Goal: Task Accomplishment & Management: Use online tool/utility

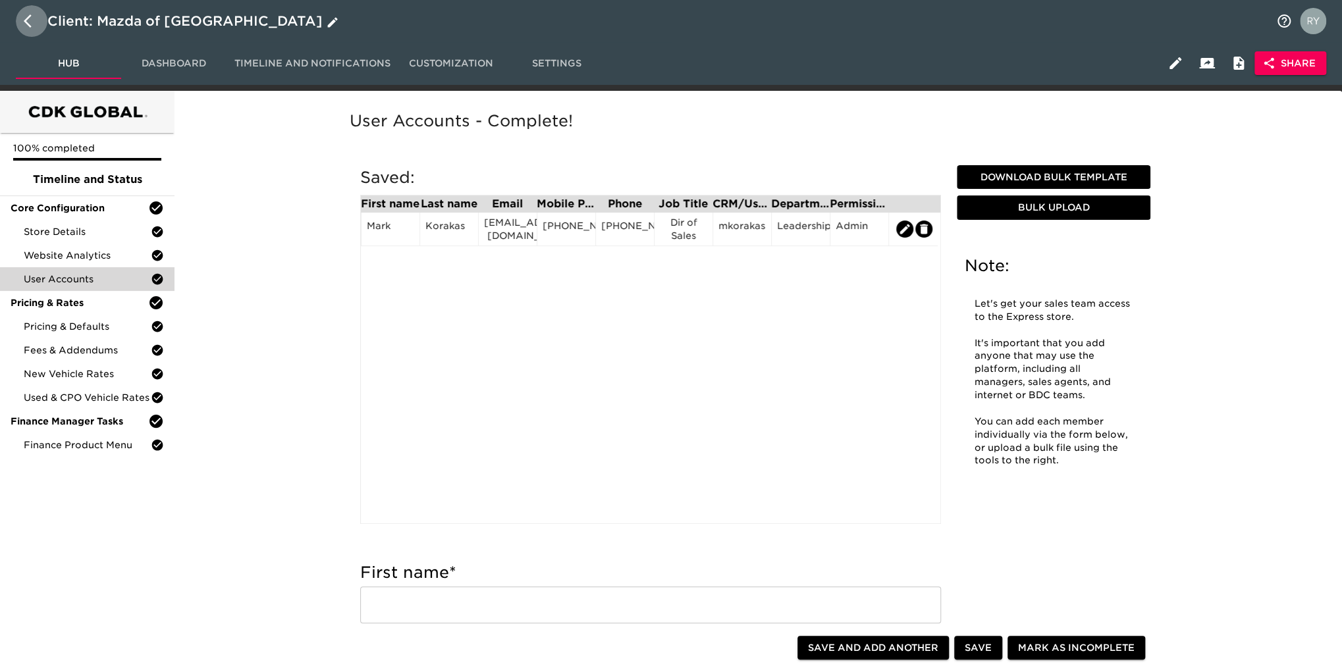
click at [30, 19] on icon "button" at bounding box center [32, 21] width 16 height 16
select select "10"
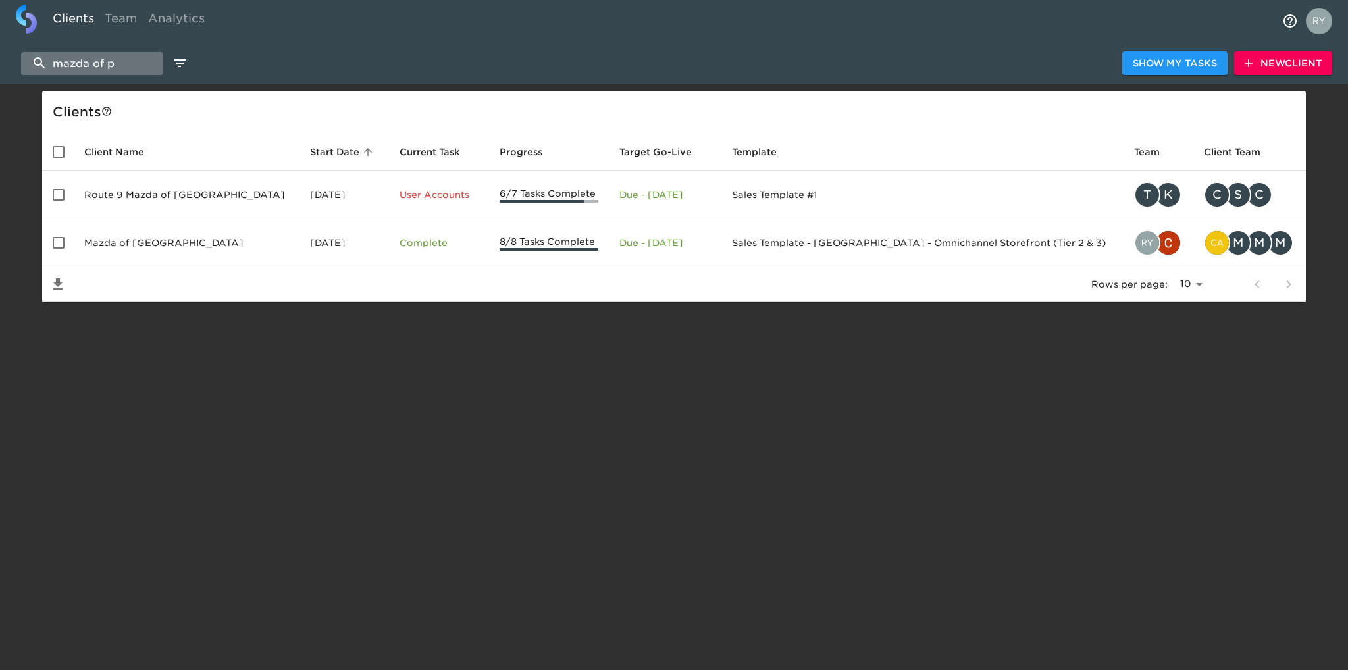
drag, startPoint x: 120, startPoint y: 56, endPoint x: 39, endPoint y: 59, distance: 81.0
click at [39, 59] on input "mazda of p" at bounding box center [92, 63] width 142 height 23
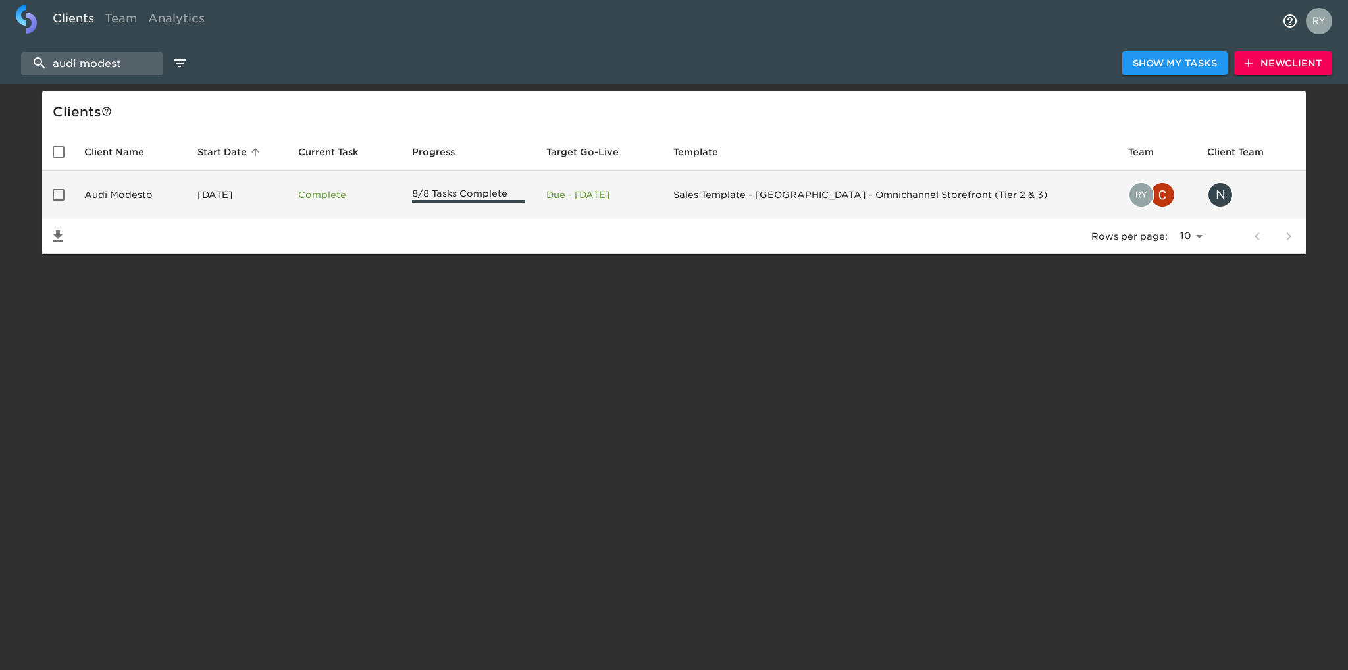
type input "audi modest"
click at [145, 192] on td "Audi Modesto" at bounding box center [130, 195] width 113 height 48
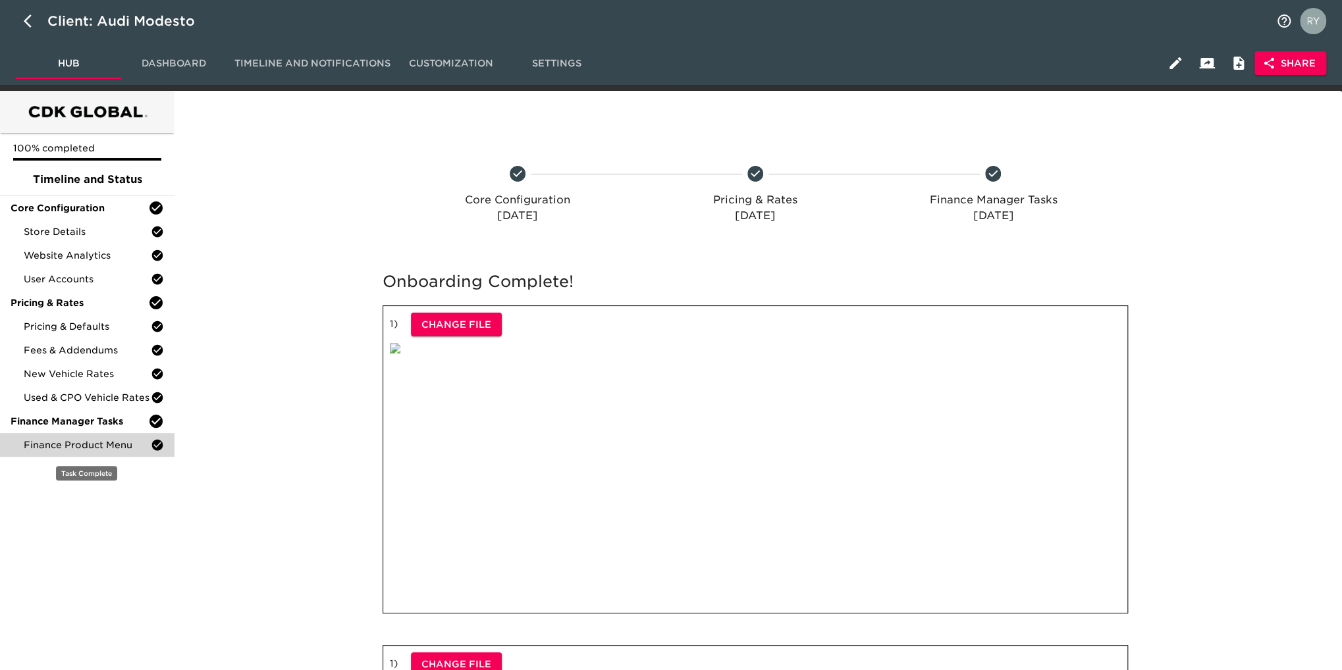
click at [97, 440] on span "Finance Product Menu" at bounding box center [87, 444] width 127 height 13
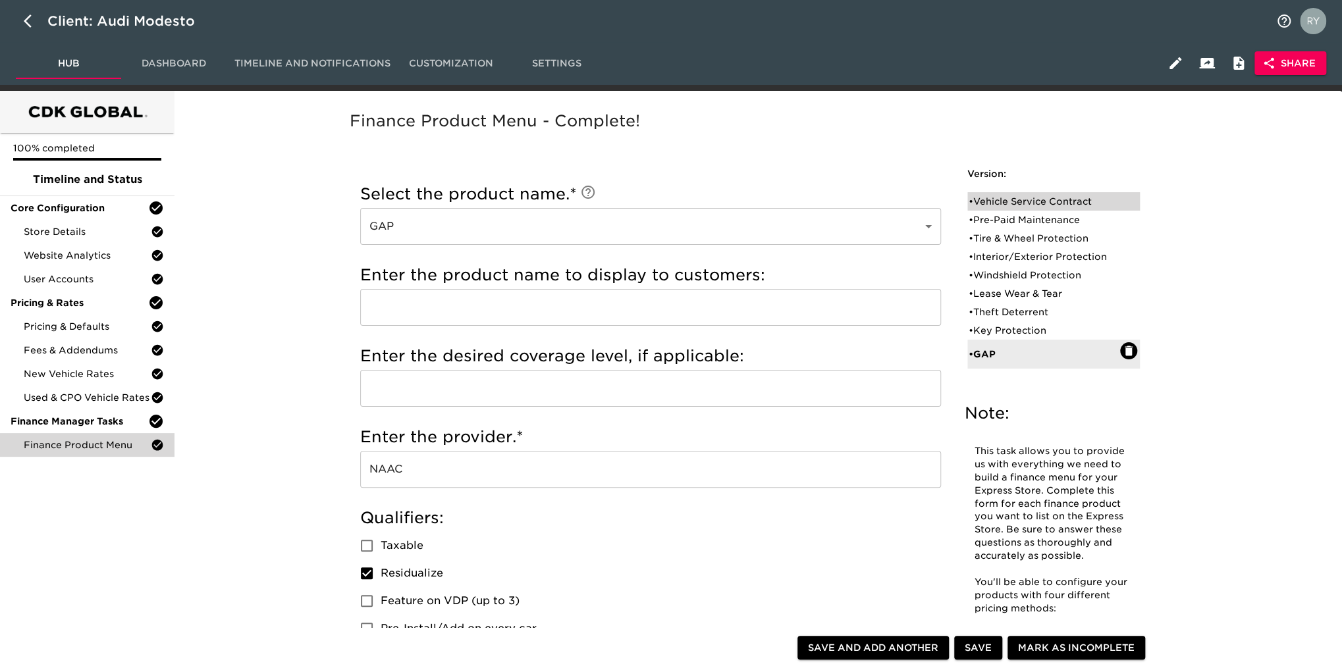
click at [1035, 198] on div "• Vehicle Service Contract" at bounding box center [1043, 201] width 151 height 13
type input "Vehicle Service Contract"
type input "Protective"
checkbox input "true"
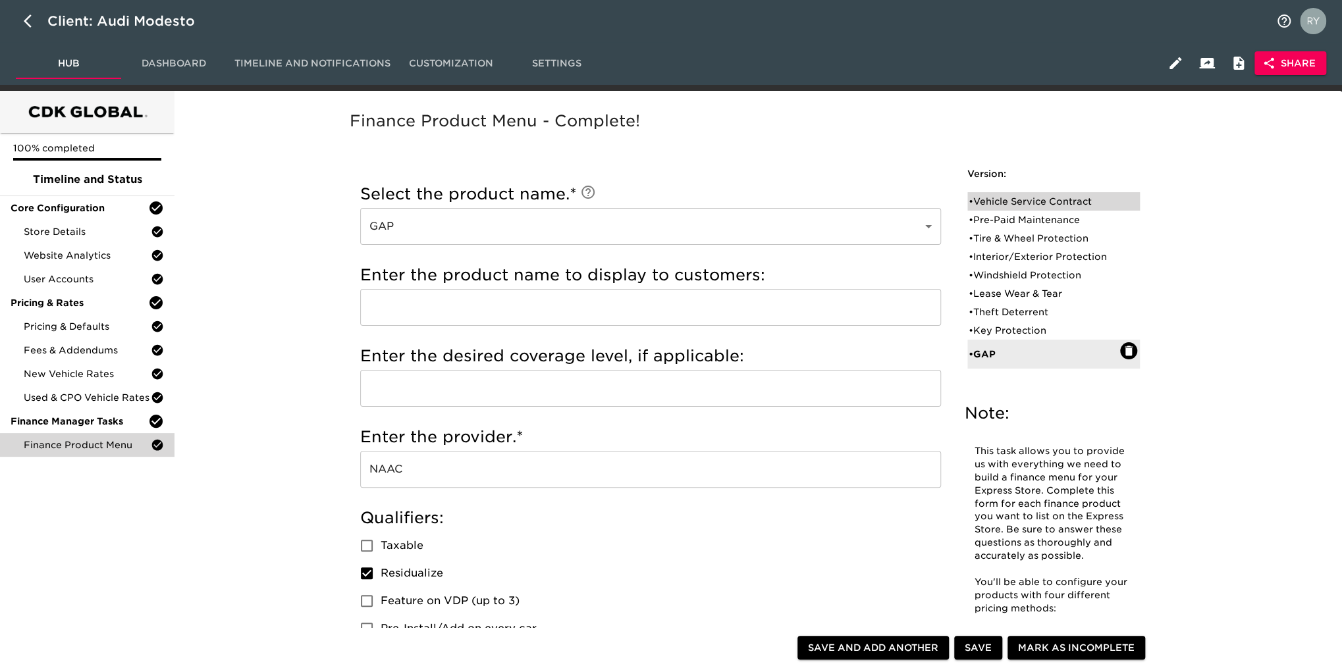
radio input "true"
radio input "false"
checkbox input "false"
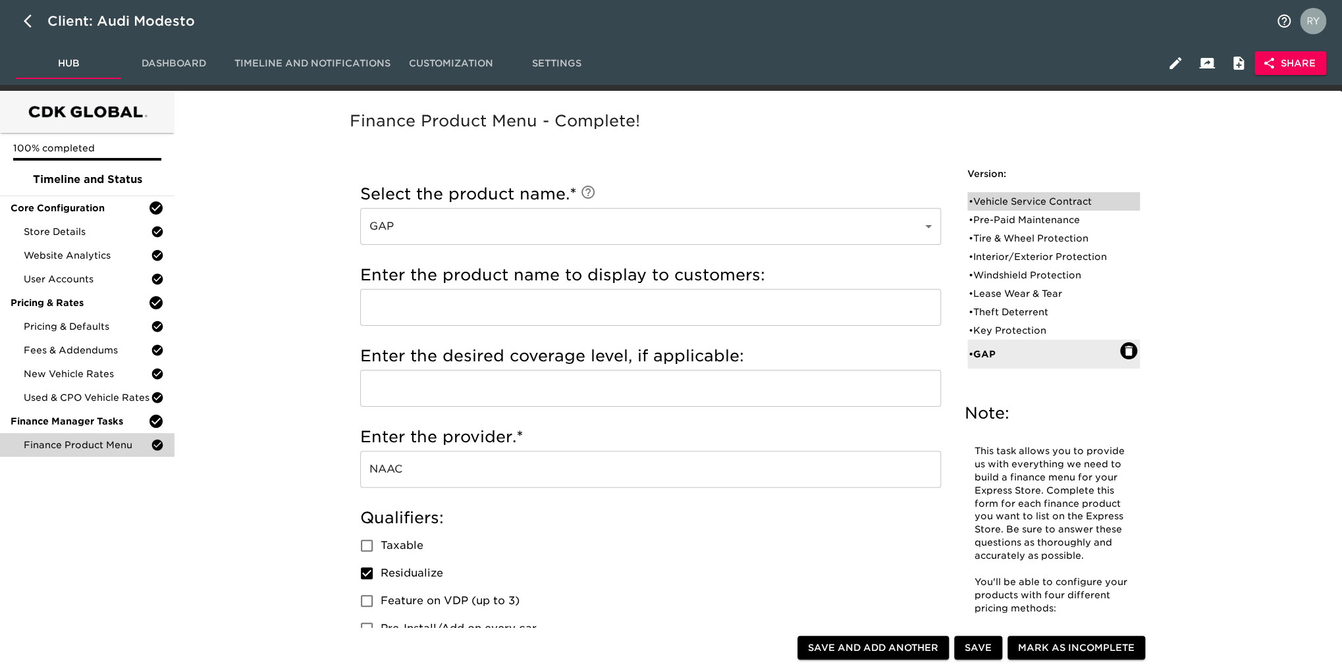
checkbox input "false"
radio input "true"
type input "72223"
radio input "true"
type input "2000"
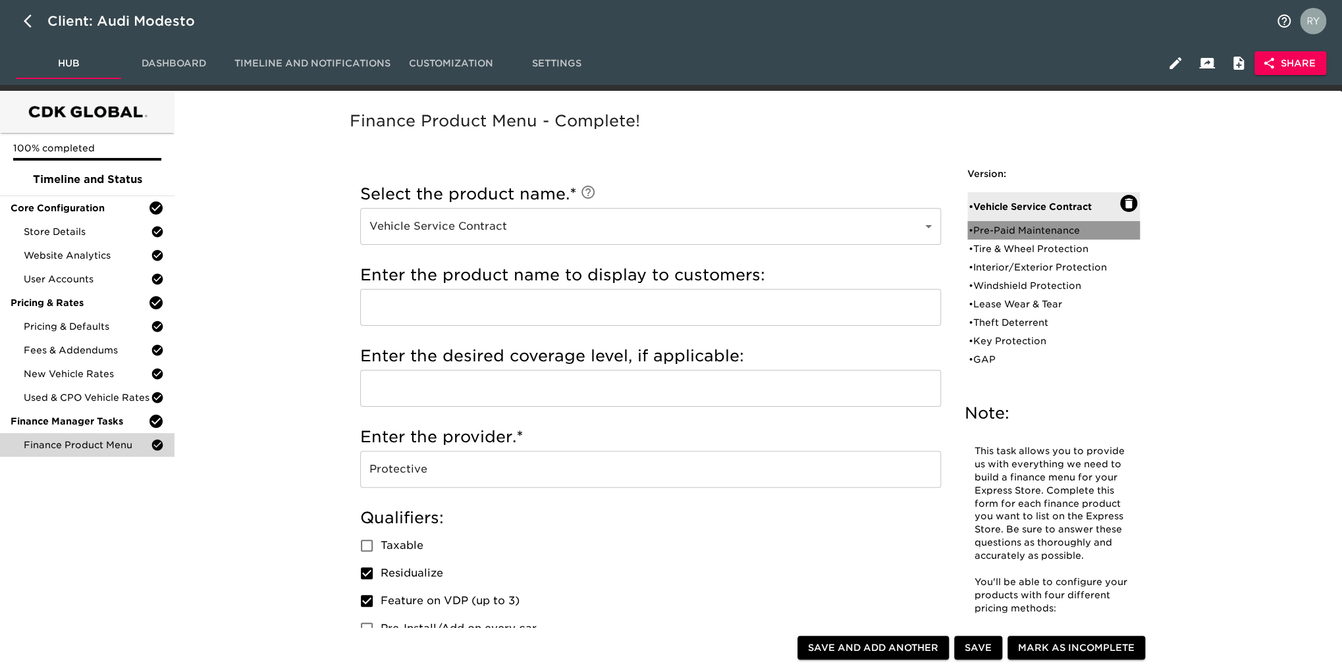
click at [997, 227] on div "• Pre-Paid Maintenance" at bounding box center [1043, 230] width 151 height 13
type input "Pre-Paid Maintenance"
checkbox input "true"
radio input "true"
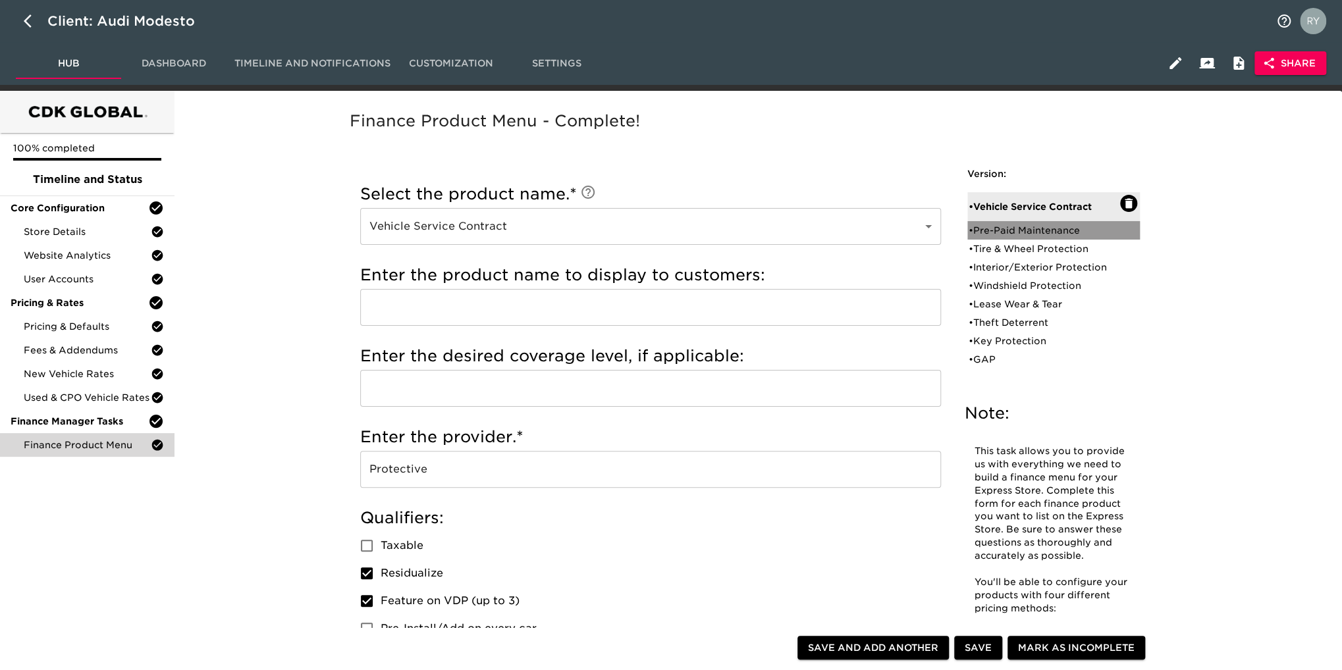
radio input "true"
type input "0"
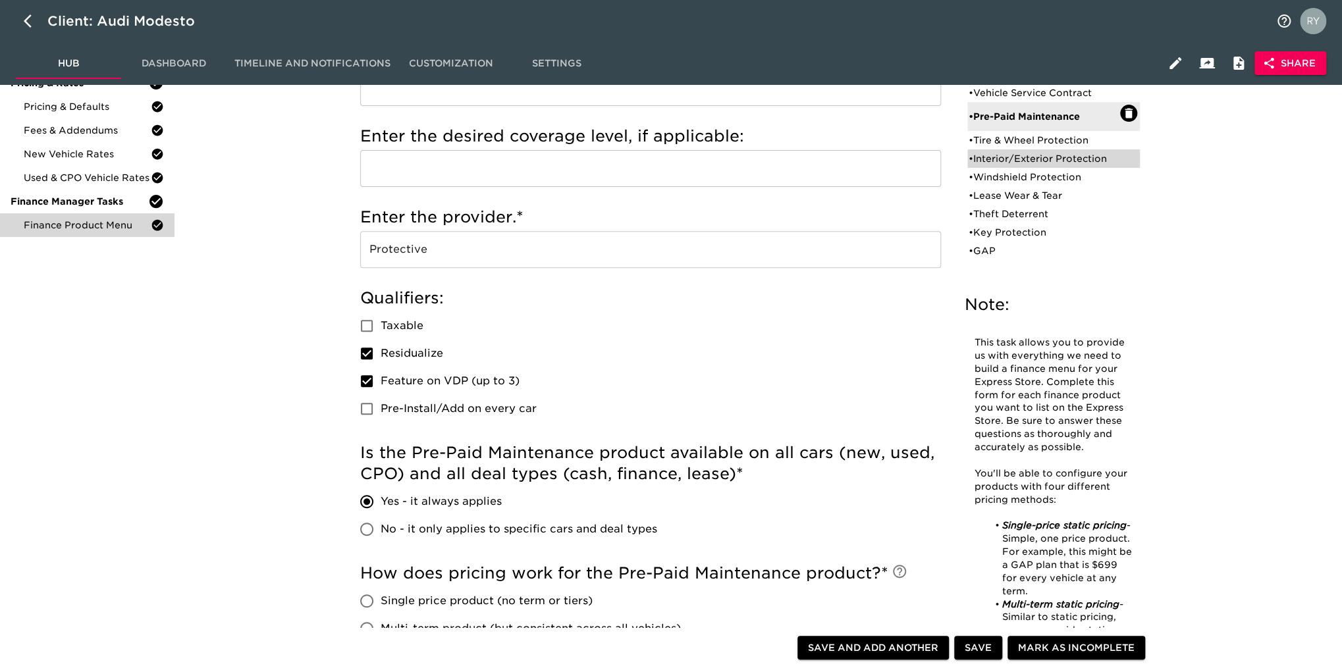
scroll to position [198, 0]
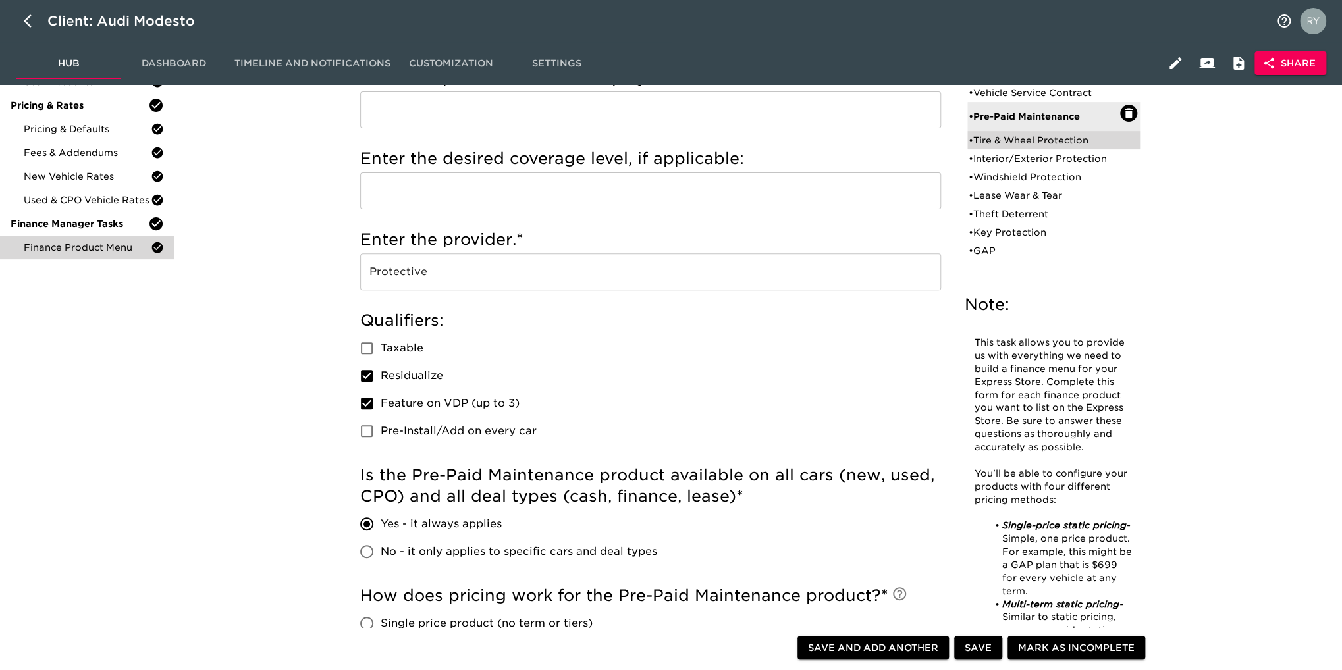
click at [984, 144] on div "• Tire & Wheel Protection" at bounding box center [1043, 140] width 151 height 13
type input "Tire & Wheel Protection"
checkbox input "true"
radio input "true"
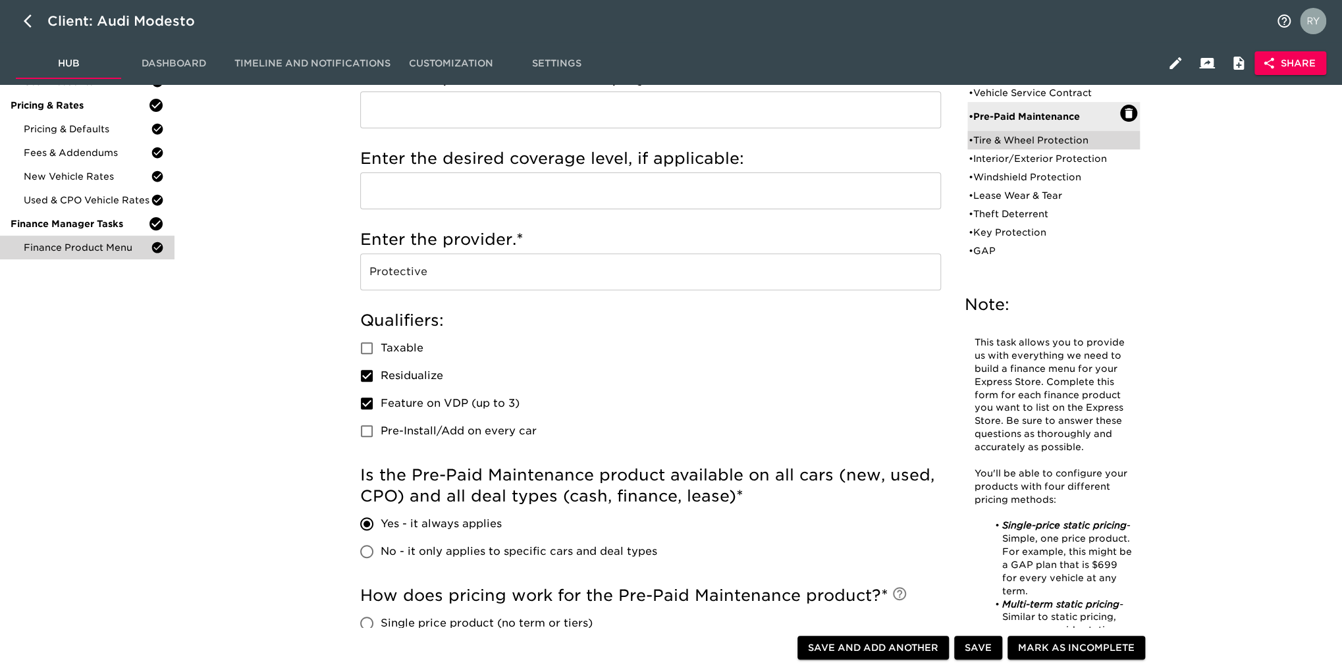
radio input "true"
type input "800"
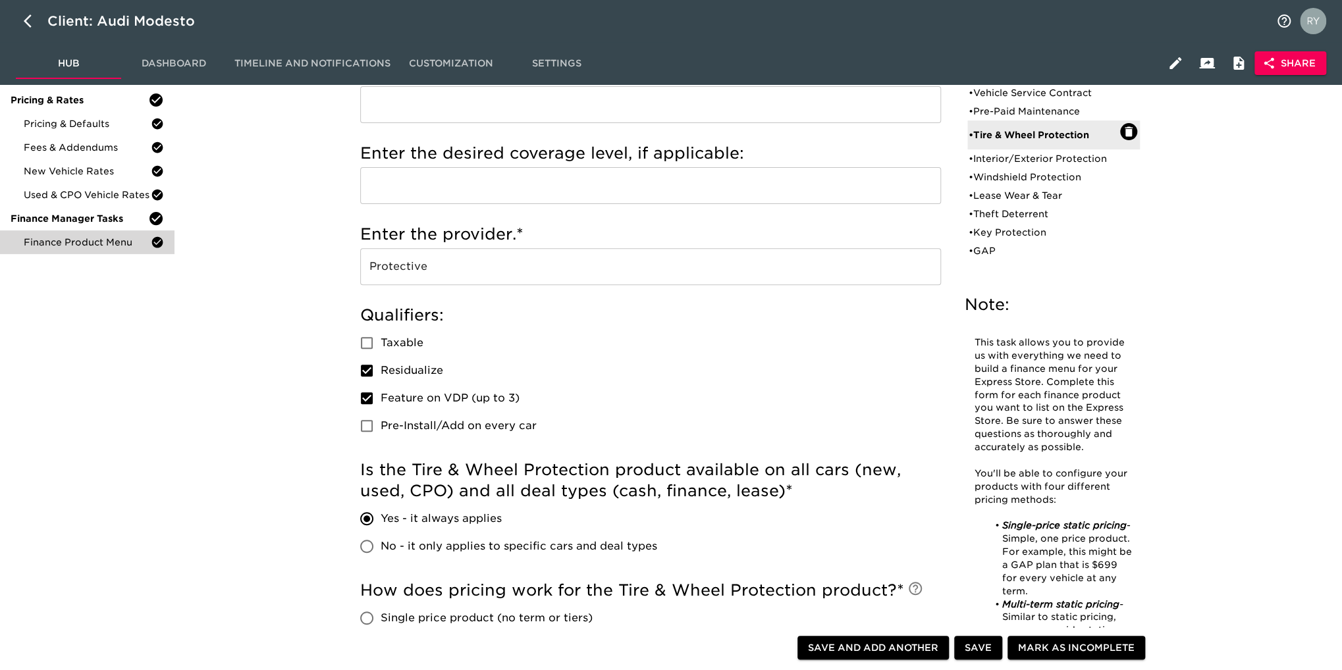
scroll to position [132, 0]
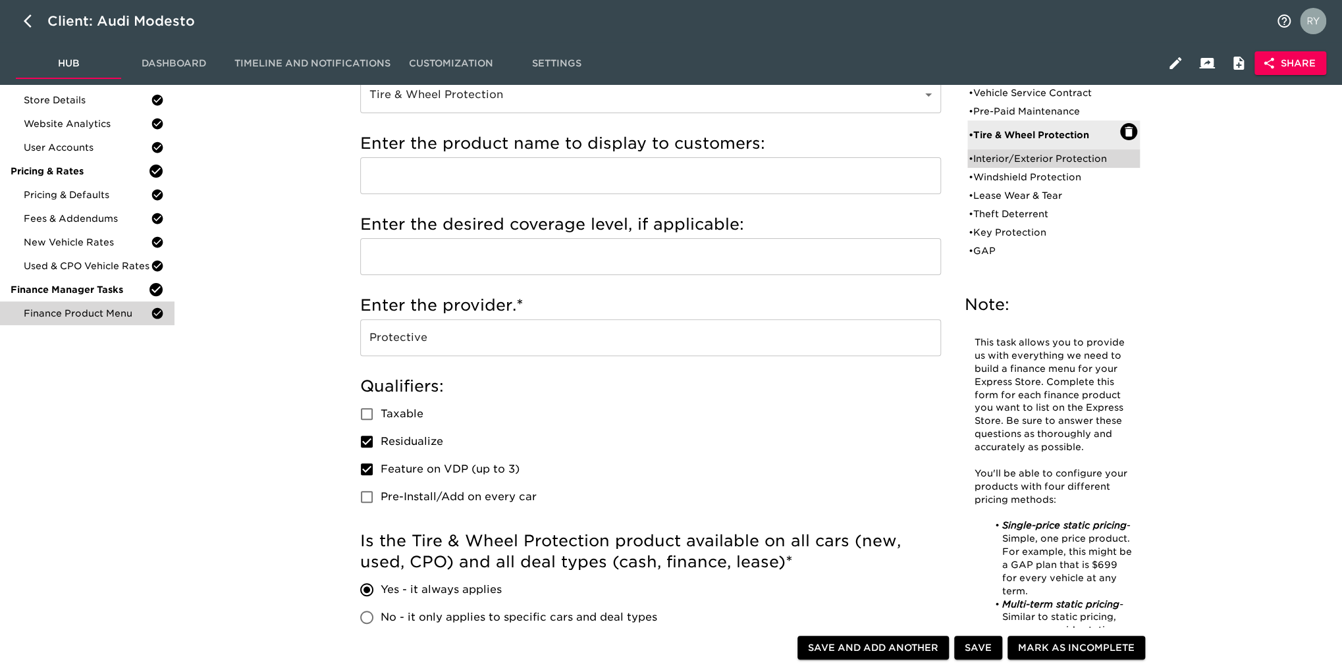
click at [1041, 161] on div "• Interior/Exterior Protection" at bounding box center [1043, 158] width 151 height 13
type input "Interior/Exterior Protection"
checkbox input "true"
checkbox input "false"
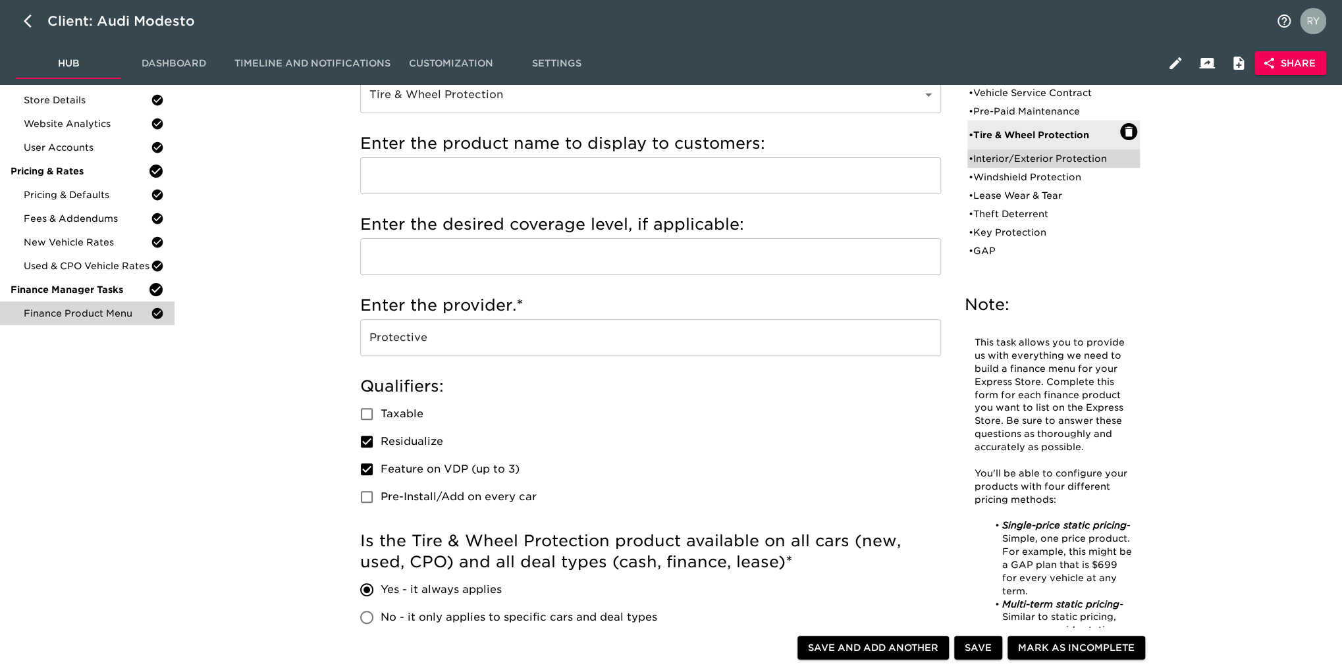
radio input "true"
type input "600"
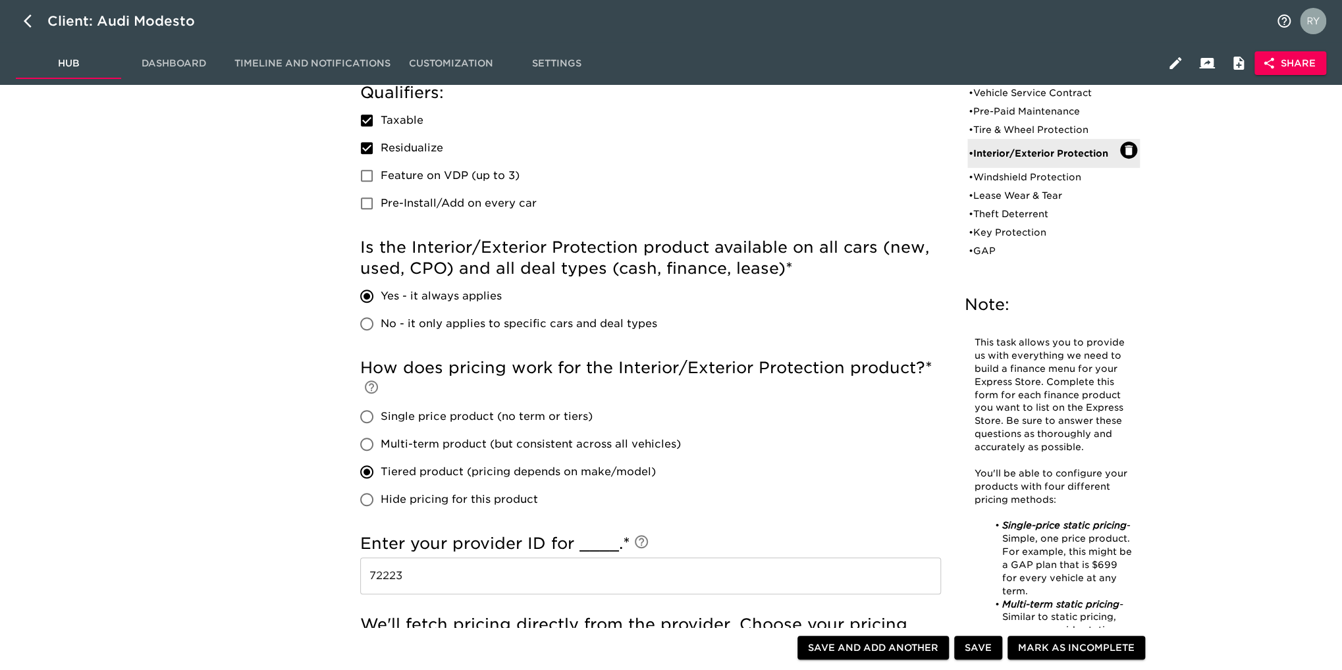
scroll to position [329, 0]
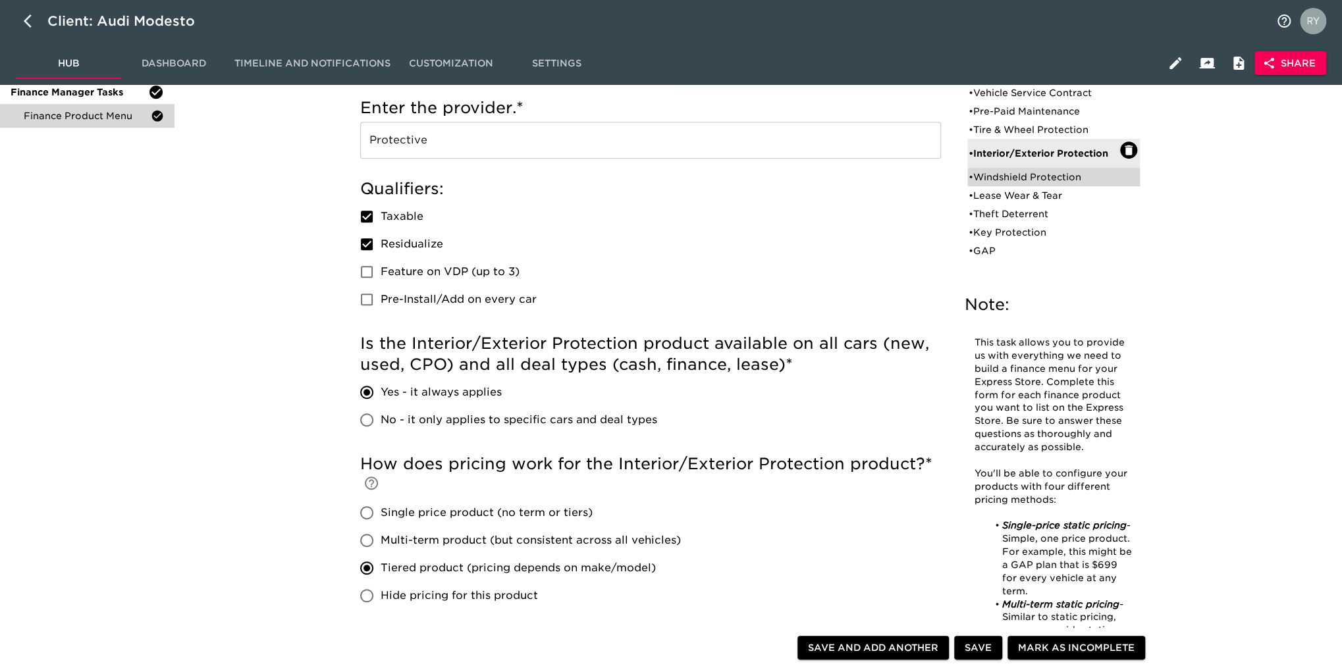
click at [995, 176] on div "• Windshield Protection" at bounding box center [1043, 177] width 151 height 13
type input "Windshield Protection"
checkbox input "true"
radio input "true"
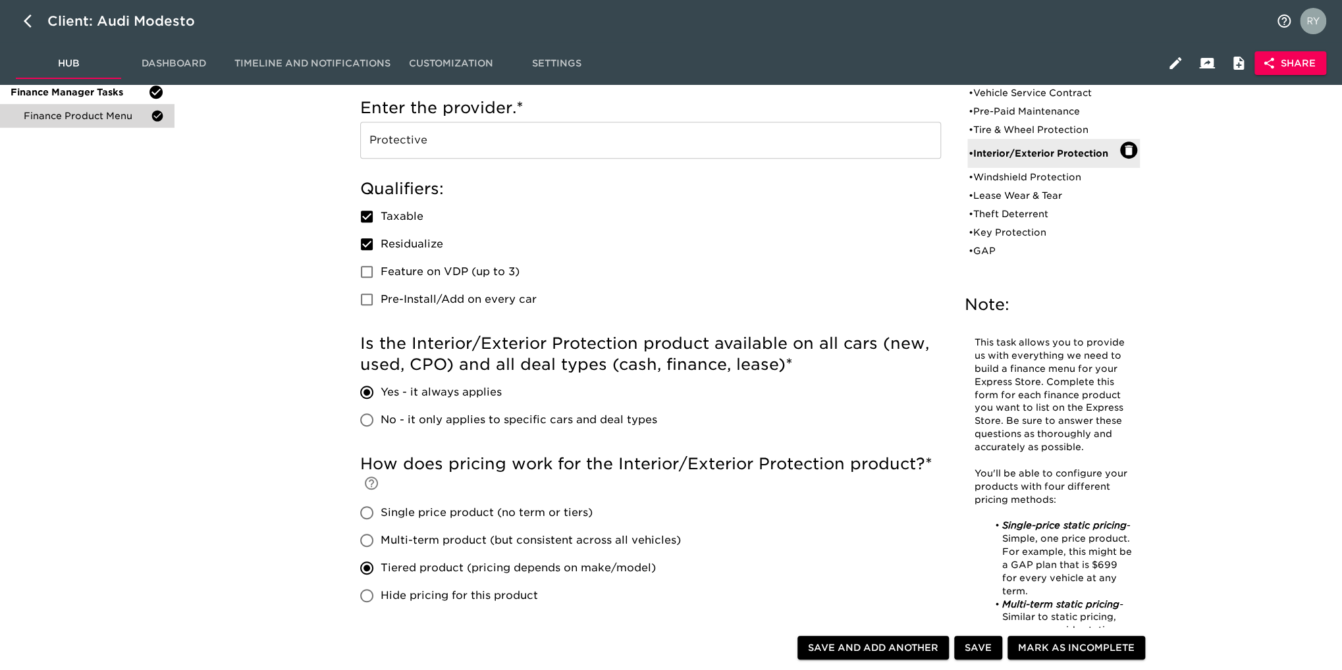
radio input "true"
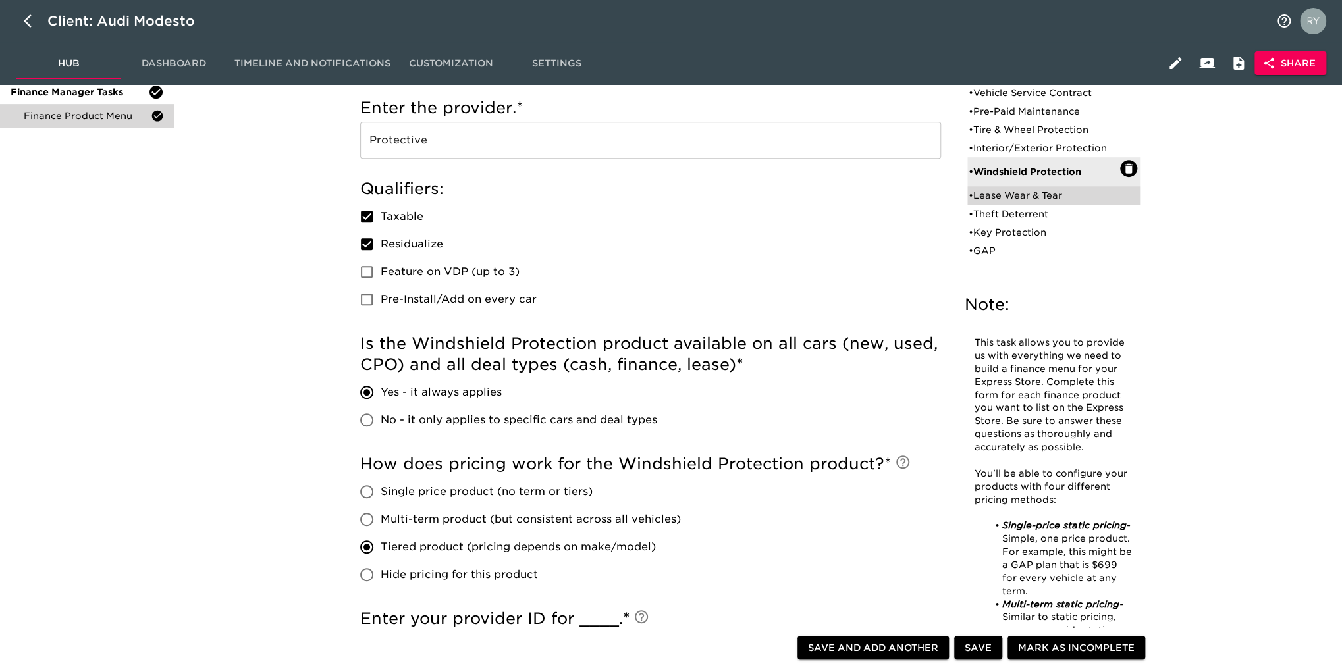
click at [1037, 196] on div "• Lease Wear & Tear" at bounding box center [1043, 195] width 151 height 13
type input "Lease Wear & Tear"
checkbox input "false"
checkbox input "true"
radio input "false"
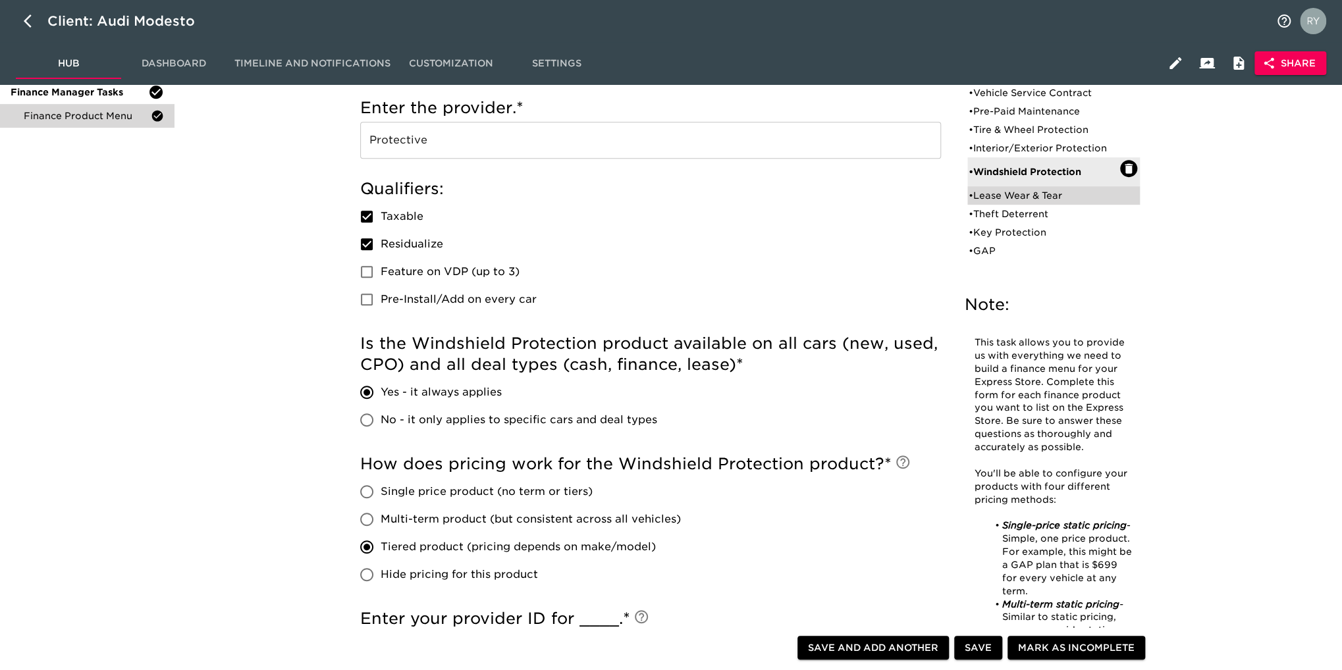
radio input "true"
checkbox input "true"
radio input "true"
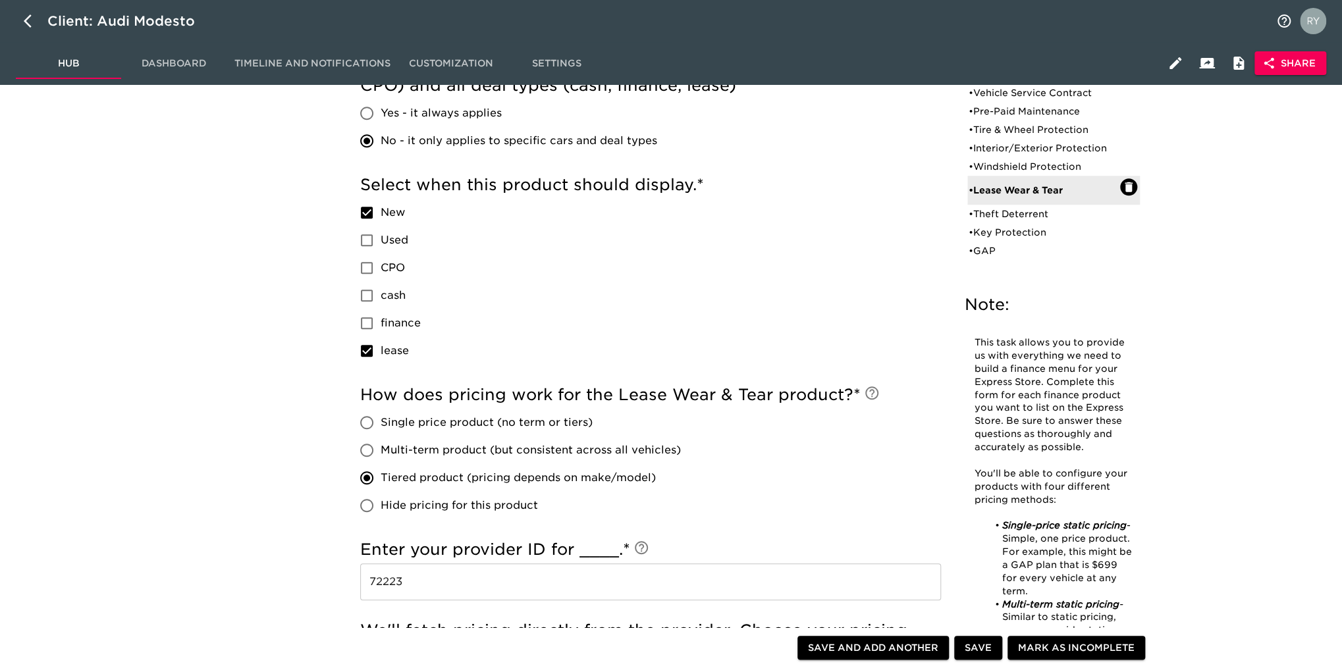
scroll to position [527, 0]
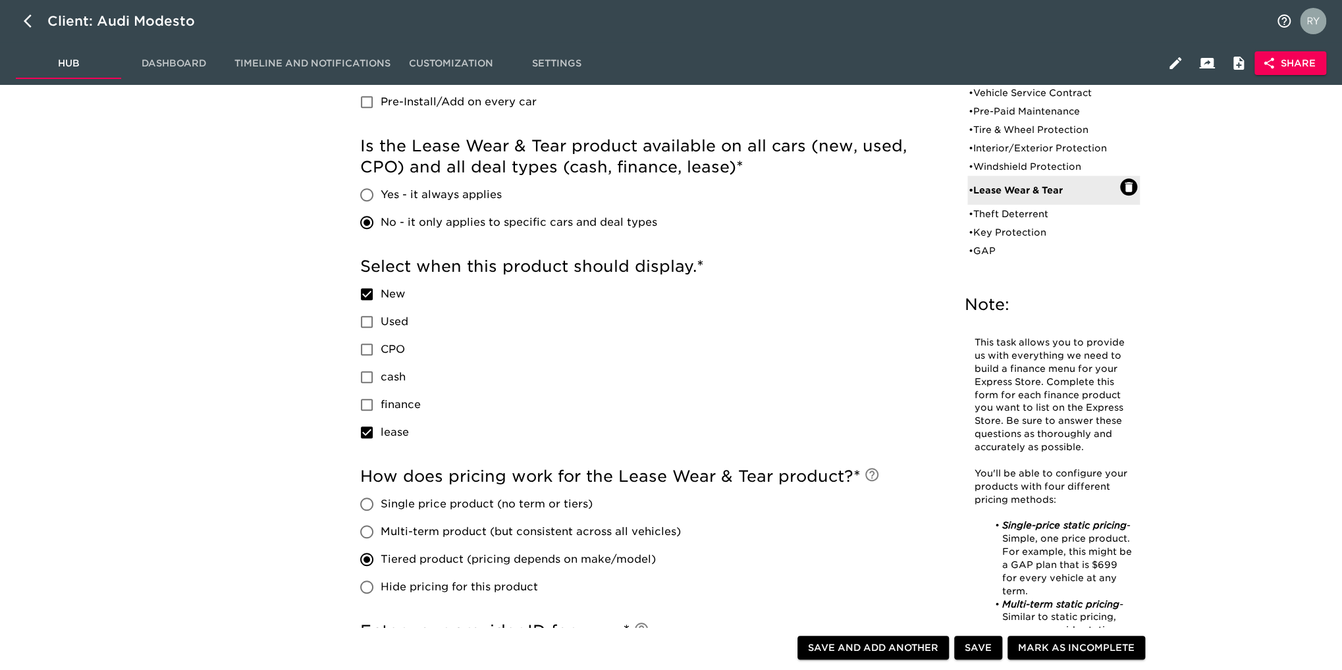
click at [964, 252] on div "Version: • Vehicle Service Contract • Pre-Paid Maintenance • Tire & Wheel Prote…" at bounding box center [1054, 164] width 194 height 233
click at [995, 250] on div "• GAP" at bounding box center [1043, 250] width 151 height 13
type input "GAP"
type input "NAAC"
checkbox input "true"
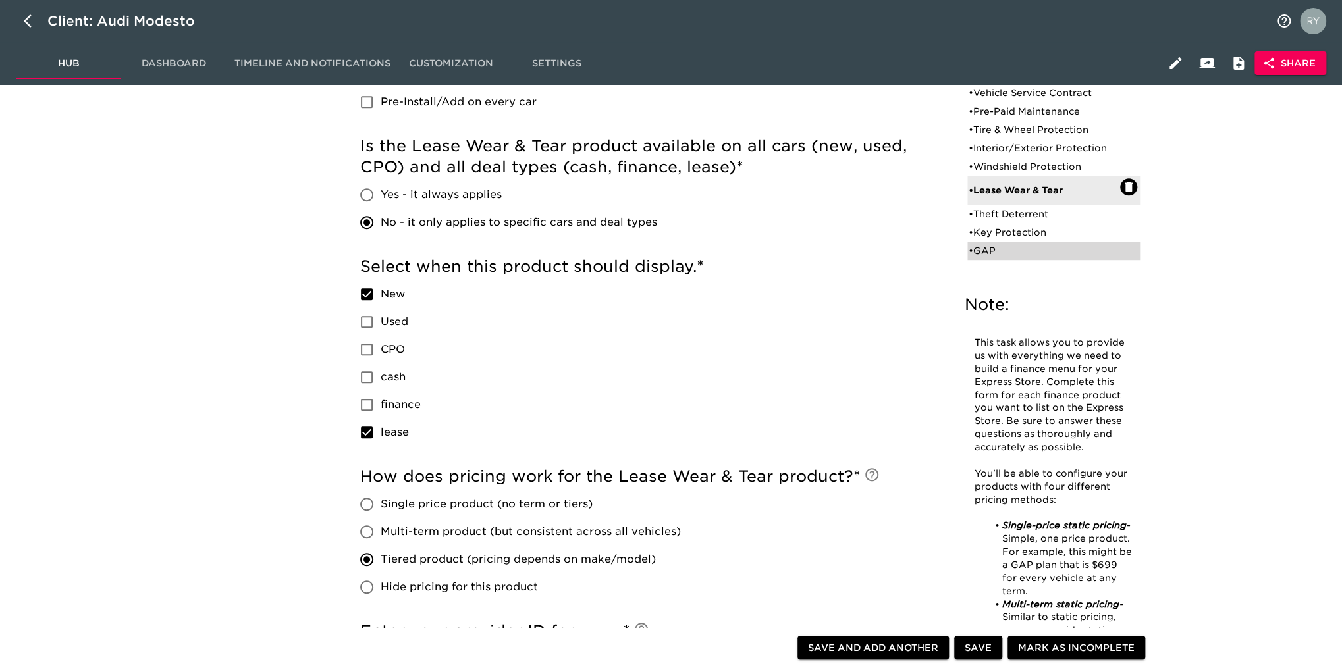
checkbox input "true"
checkbox input "false"
type input "D000476"
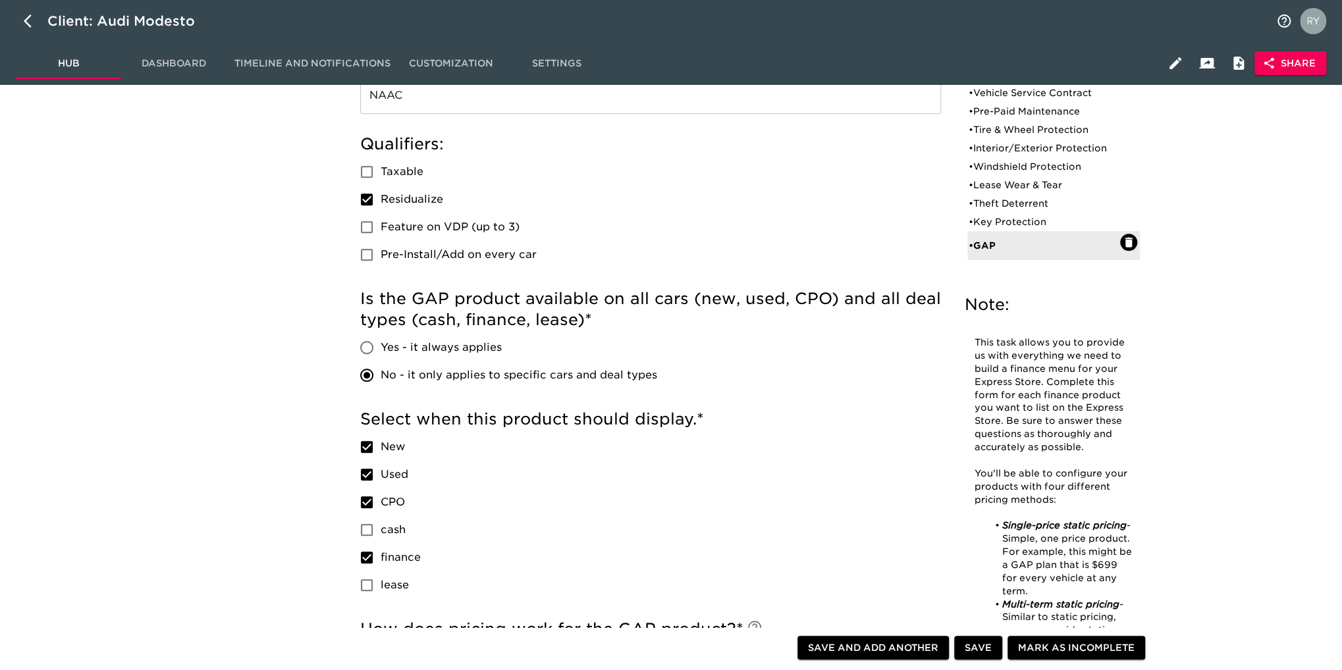
scroll to position [395, 0]
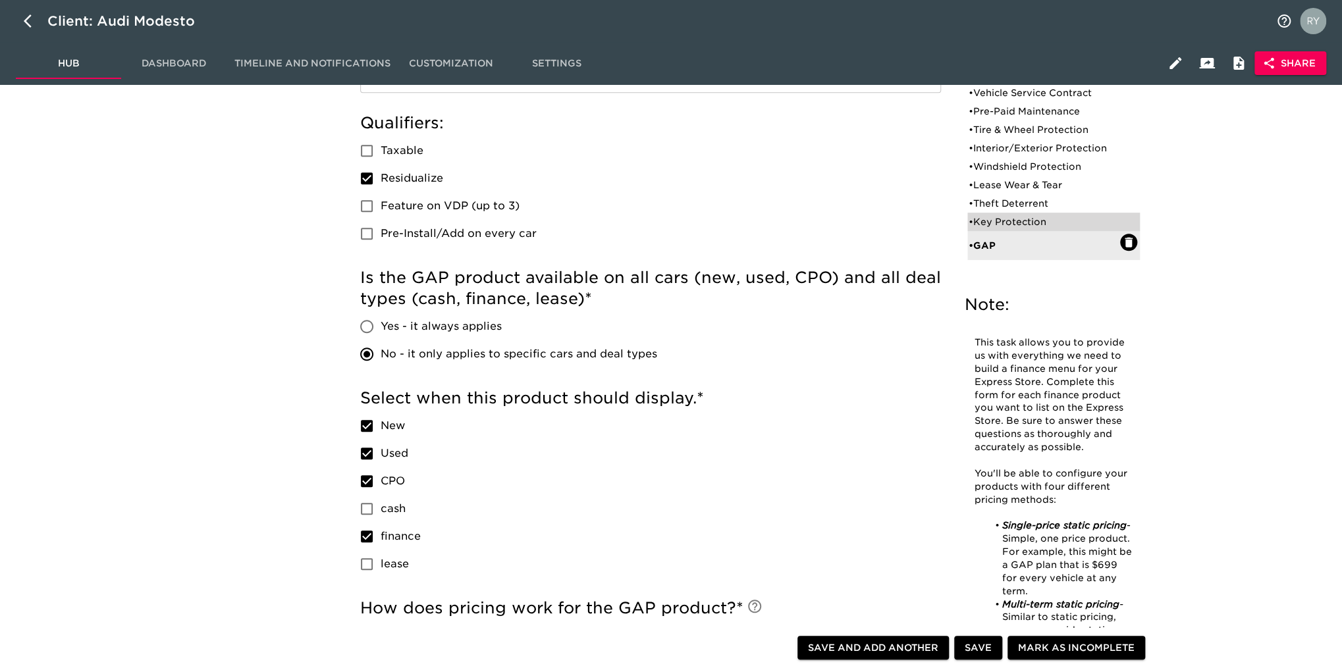
click at [1009, 223] on div "• Key Protection" at bounding box center [1043, 221] width 151 height 13
type input "Key Protection"
type input "Protective"
checkbox input "true"
radio input "true"
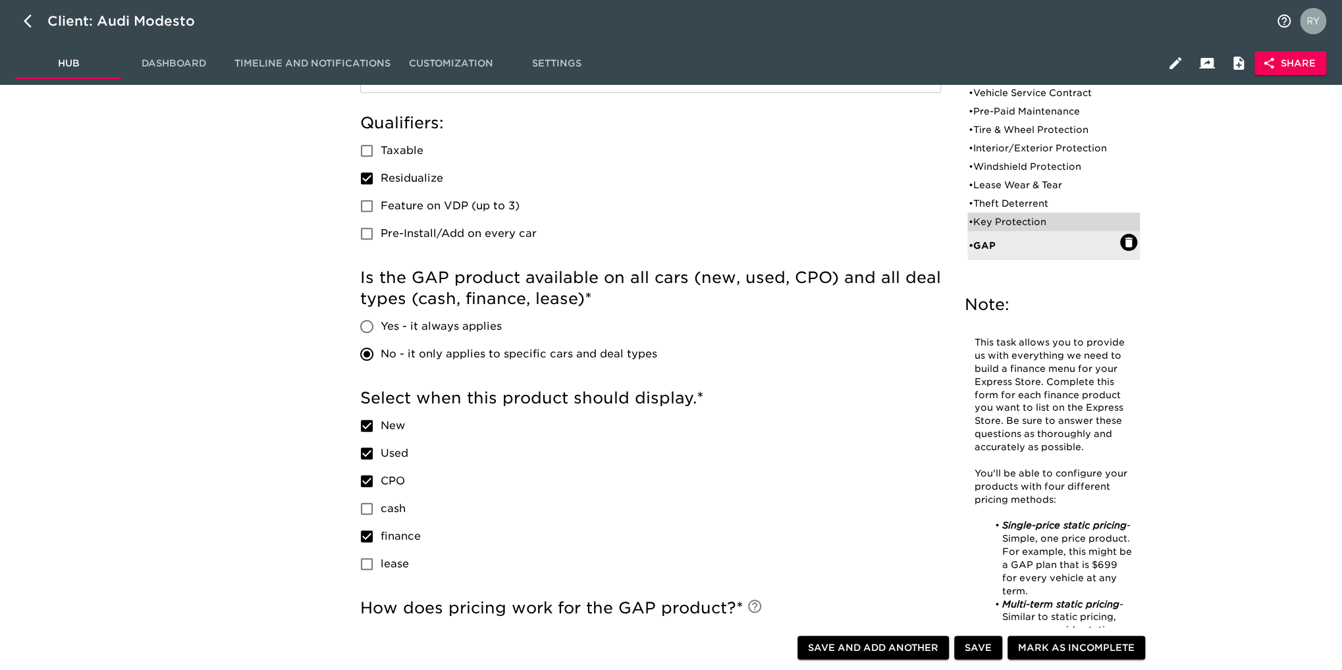
radio input "false"
checkbox input "false"
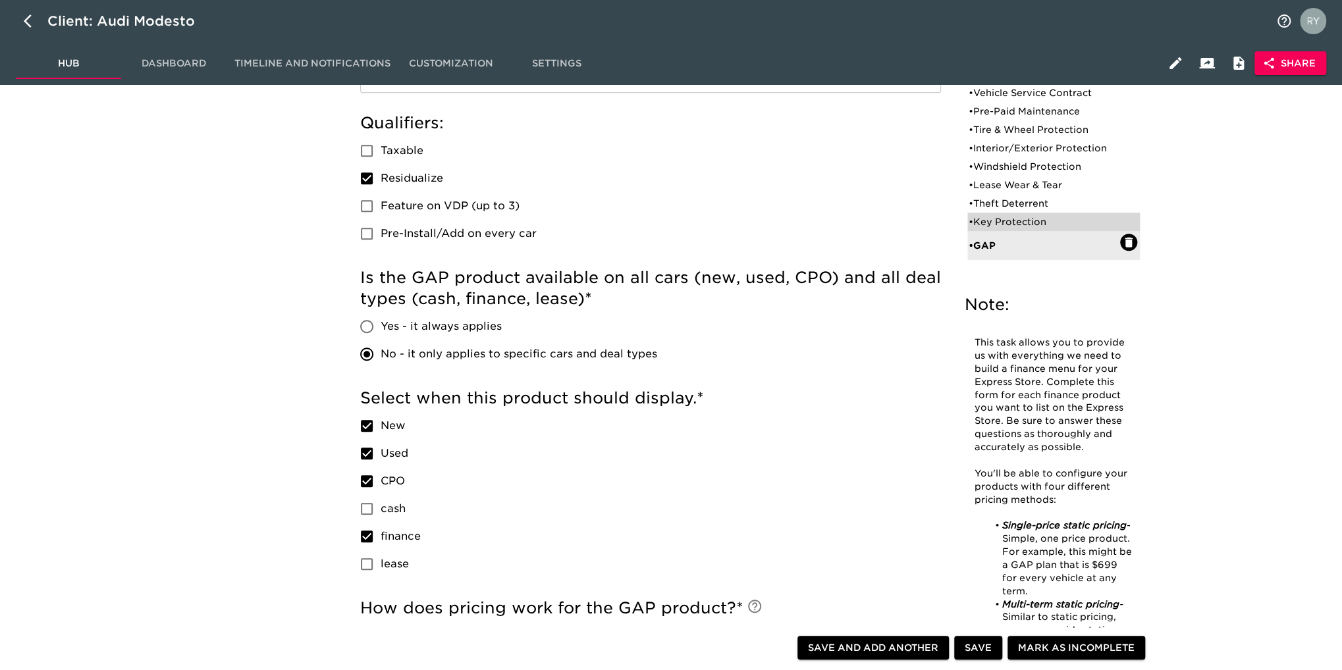
radio input "true"
type input "72223"
radio input "true"
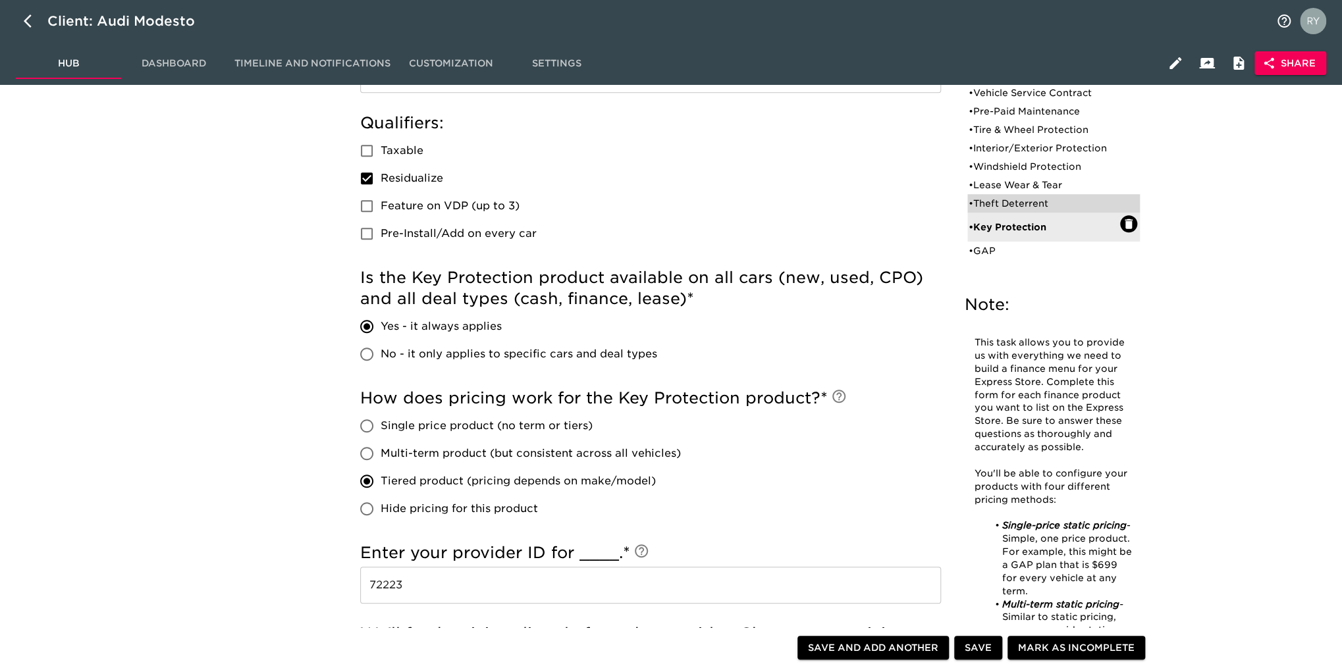
click at [1002, 205] on div "• Theft Deterrent" at bounding box center [1043, 203] width 151 height 13
type input "Theft Deterrent"
checkbox input "true"
radio input "true"
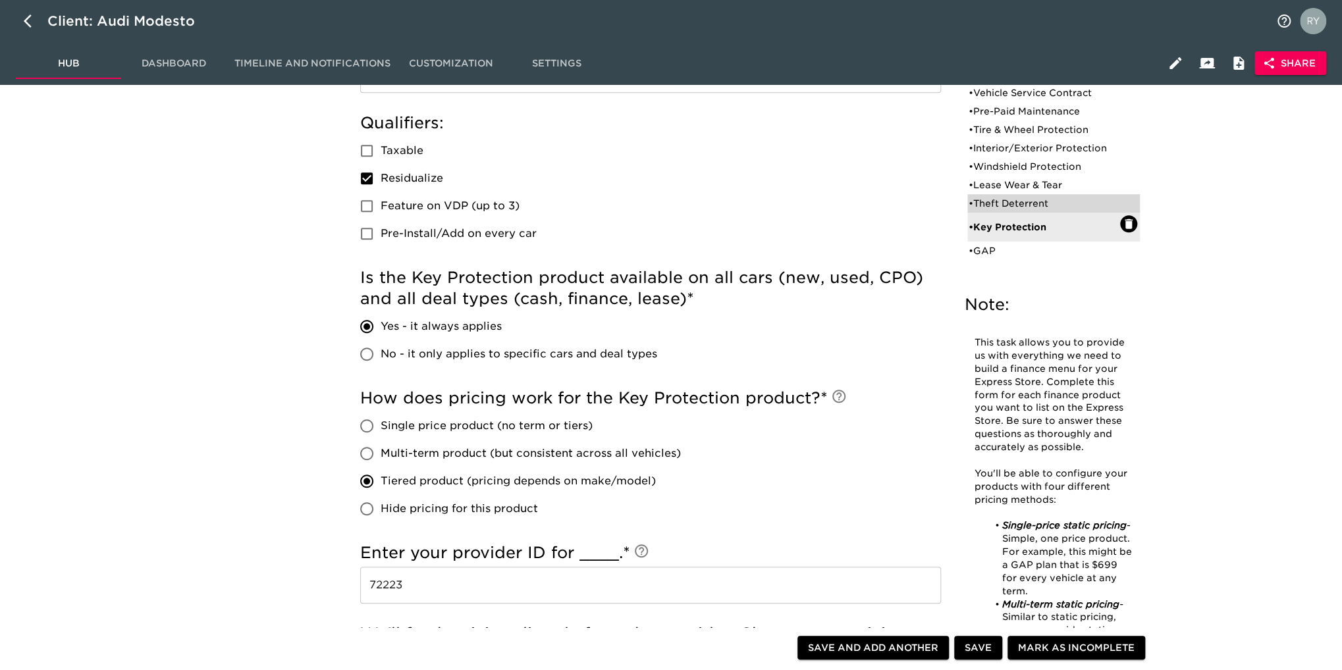
radio input "true"
type input "300"
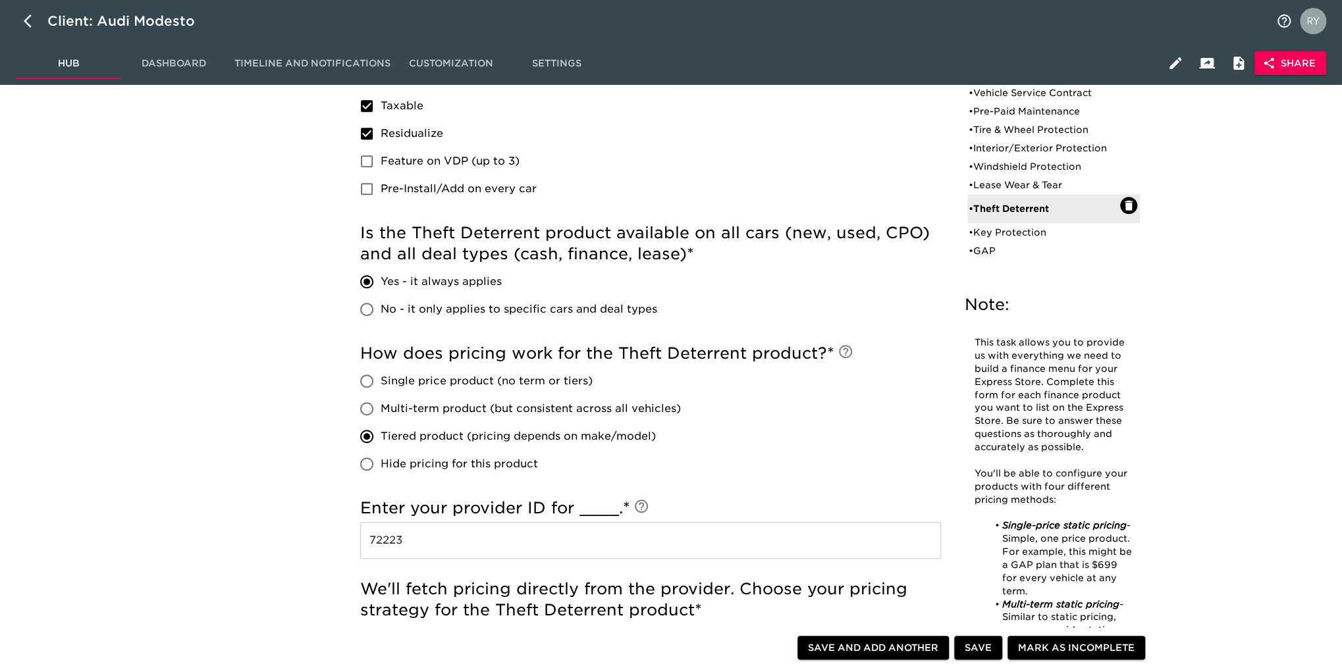
scroll to position [329, 0]
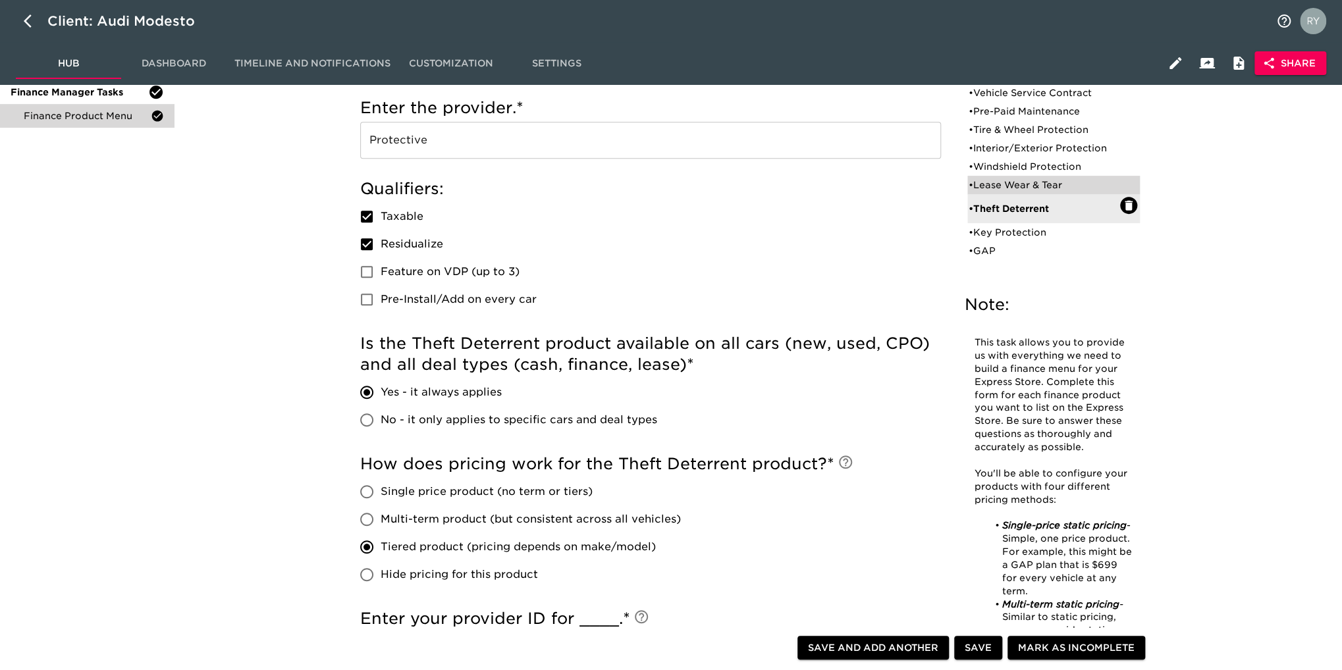
click at [999, 177] on div "• Lease Wear & Tear" at bounding box center [1053, 185] width 172 height 18
type input "Lease Wear & Tear"
checkbox input "false"
radio input "false"
radio input "true"
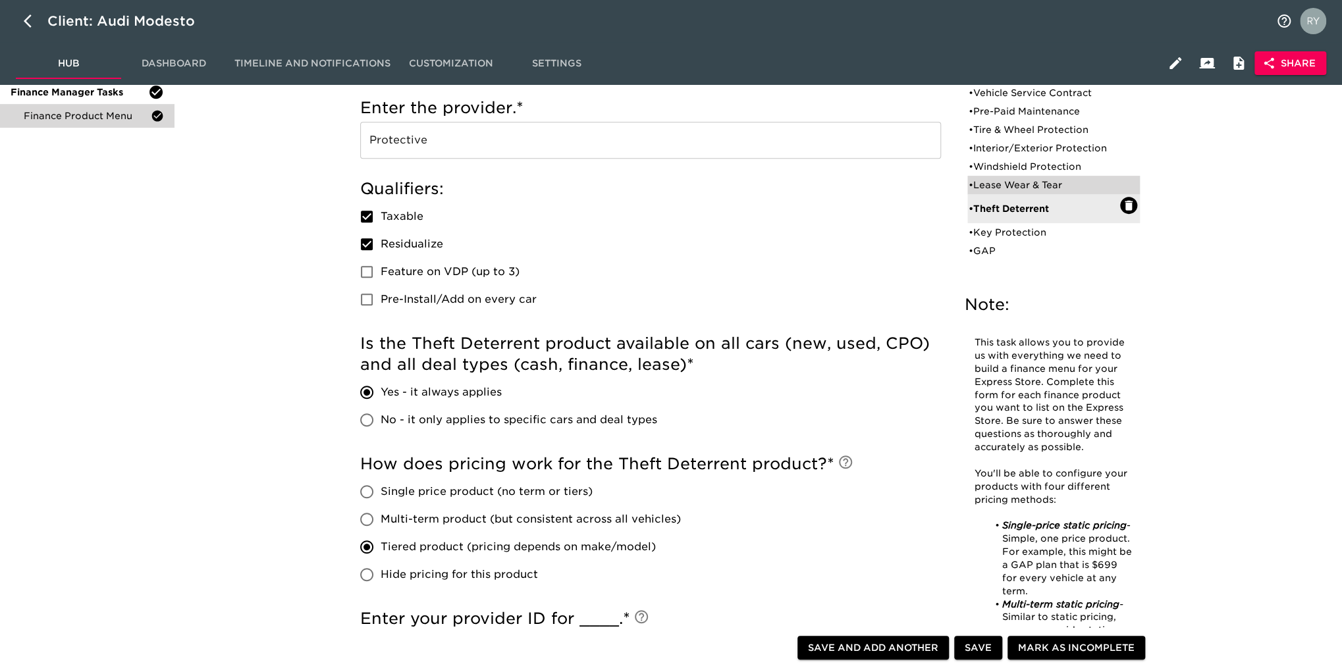
checkbox input "true"
type input "600"
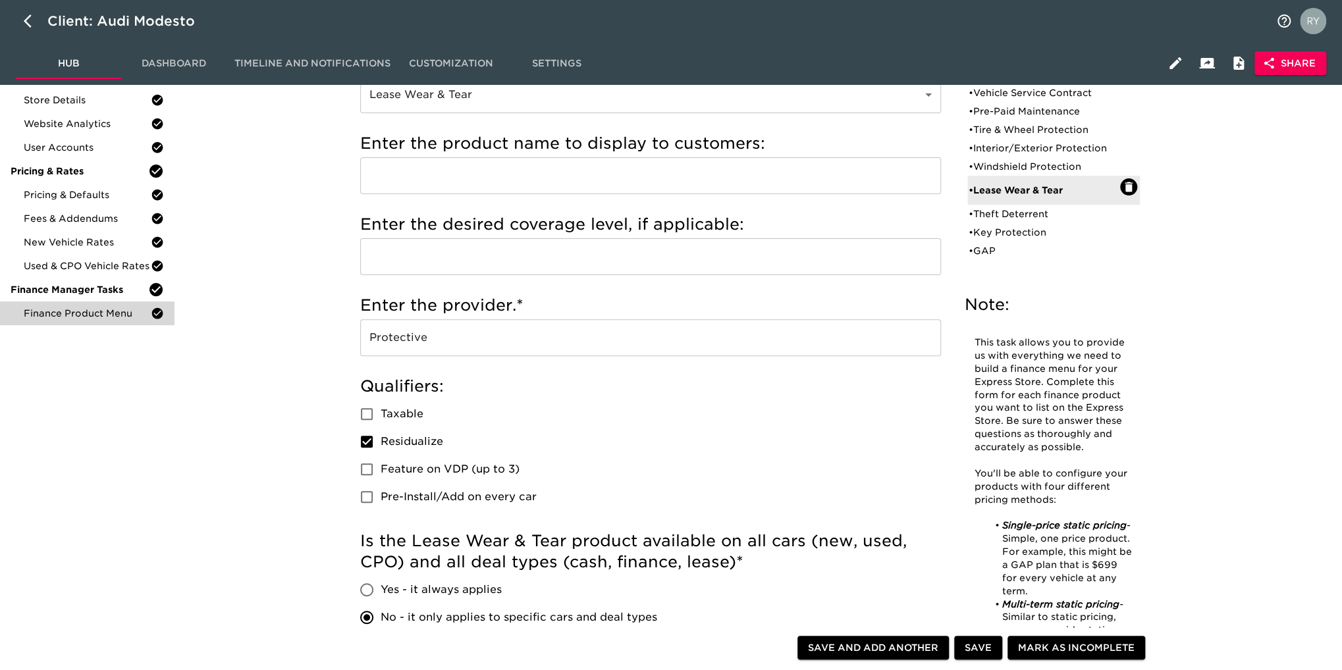
scroll to position [0, 0]
